Goal: Task Accomplishment & Management: Use online tool/utility

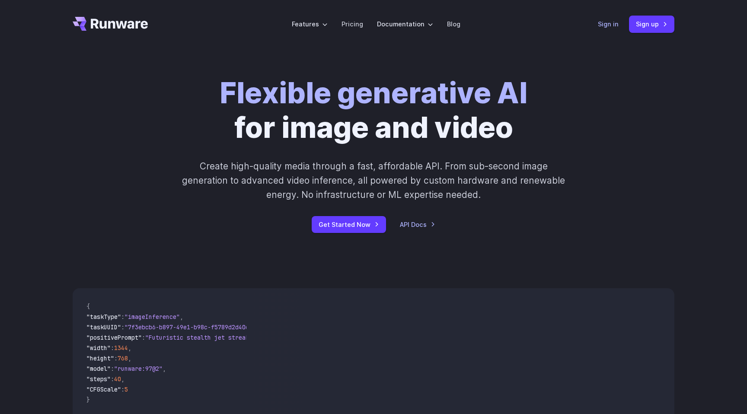
click at [606, 22] on link "Sign in" at bounding box center [608, 24] width 21 height 10
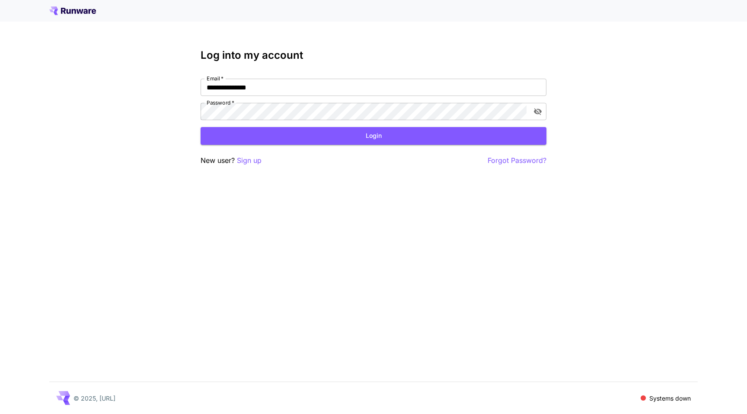
click at [362, 148] on div "**********" at bounding box center [374, 107] width 346 height 117
click at [356, 138] on button "Login" at bounding box center [374, 136] width 346 height 18
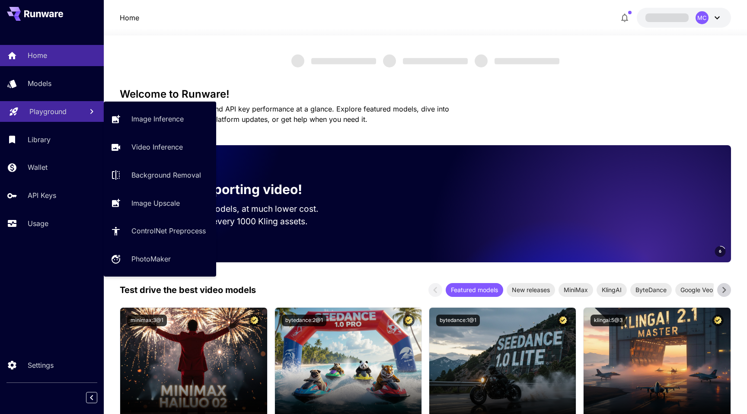
click at [51, 121] on link "Playground" at bounding box center [52, 111] width 104 height 21
